Goal: Task Accomplishment & Management: Use online tool/utility

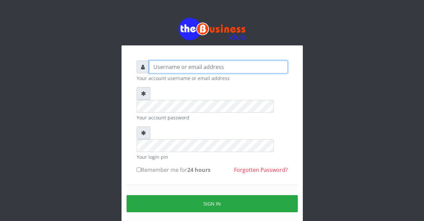
click at [186, 68] on input "text" at bounding box center [218, 66] width 139 height 13
type input "m"
type input "Malamsidi3030"
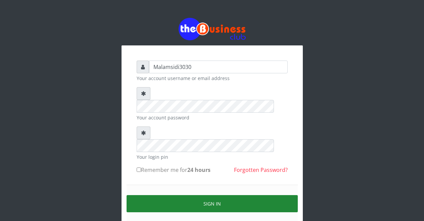
click at [209, 195] on button "Sign in" at bounding box center [212, 203] width 171 height 17
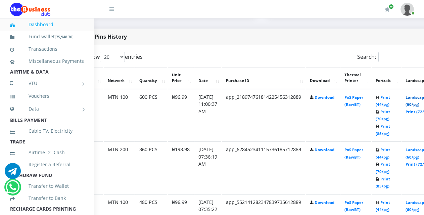
click at [419, 100] on link "Landscape (60/pg)" at bounding box center [416, 101] width 21 height 12
